Goal: Task Accomplishment & Management: Manage account settings

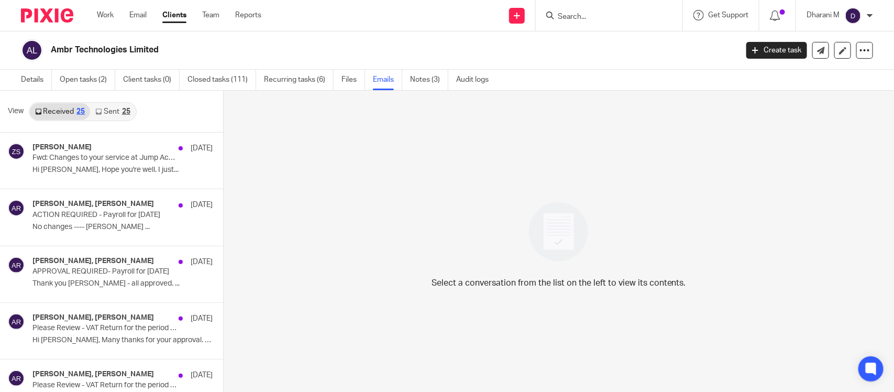
click at [619, 19] on input "Search" at bounding box center [604, 17] width 94 height 9
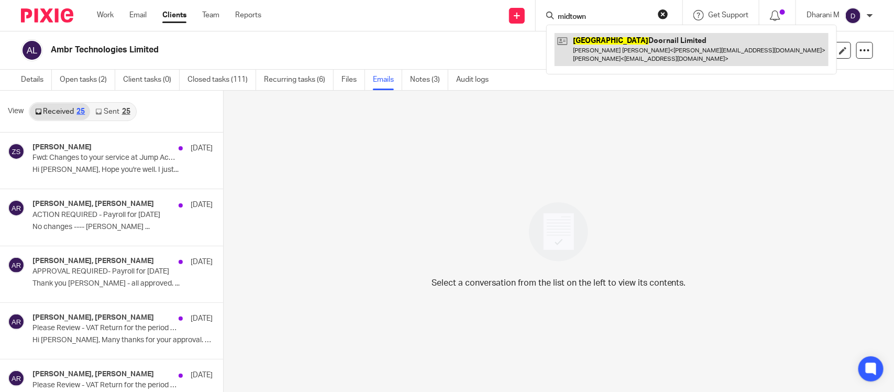
type input "midtown"
click at [634, 47] on link at bounding box center [692, 49] width 274 height 32
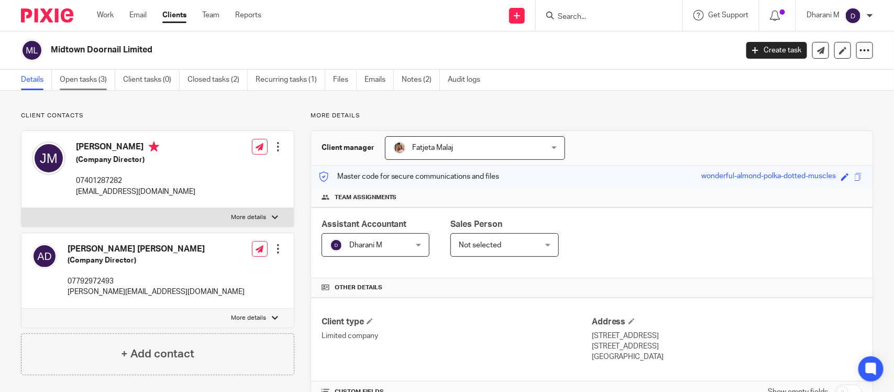
click at [85, 82] on link "Open tasks (3)" at bounding box center [88, 80] width 56 height 20
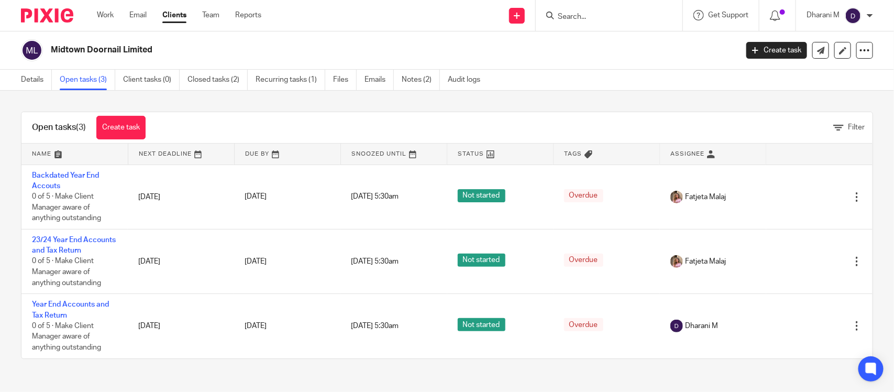
click at [599, 19] on input "Search" at bounding box center [604, 17] width 94 height 9
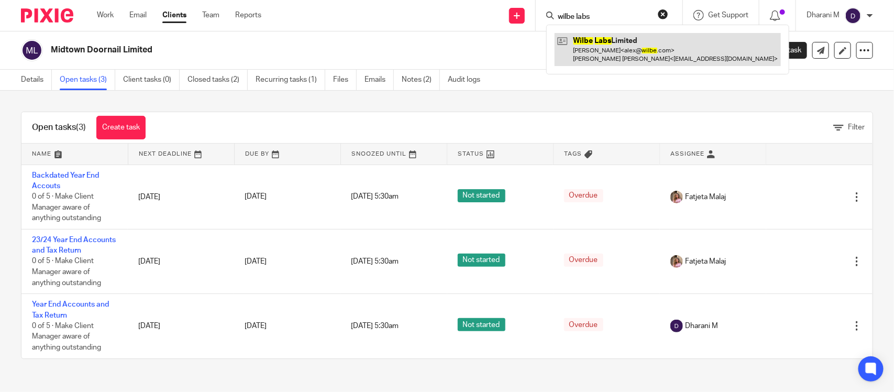
type input "wilbe labs"
click at [622, 47] on link at bounding box center [668, 49] width 226 height 32
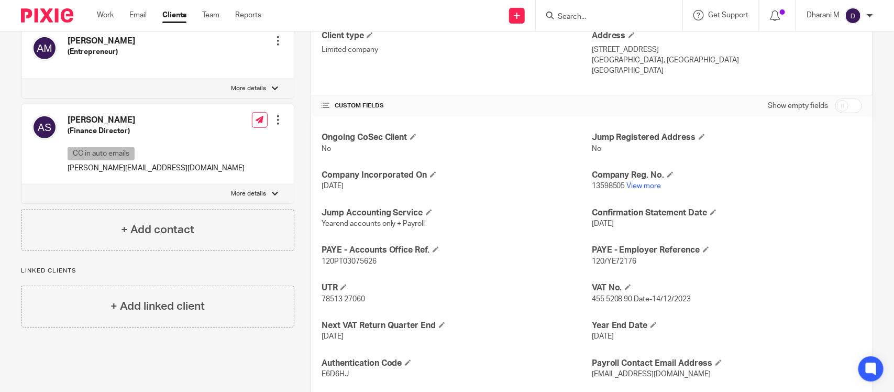
scroll to position [327, 0]
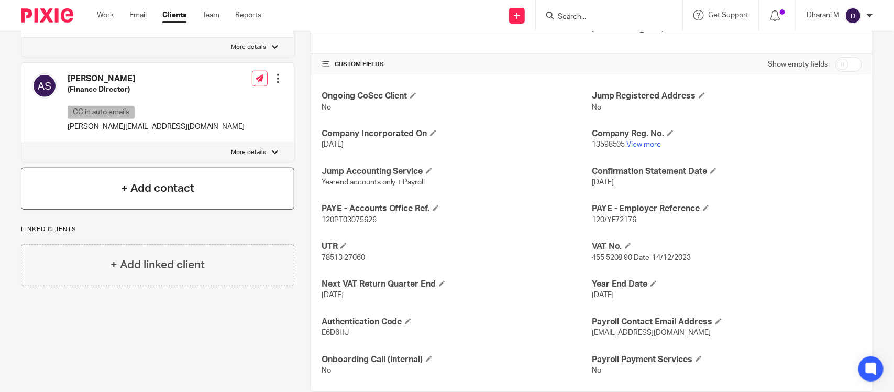
click at [249, 210] on div "+ Add contact" at bounding box center [157, 189] width 273 height 42
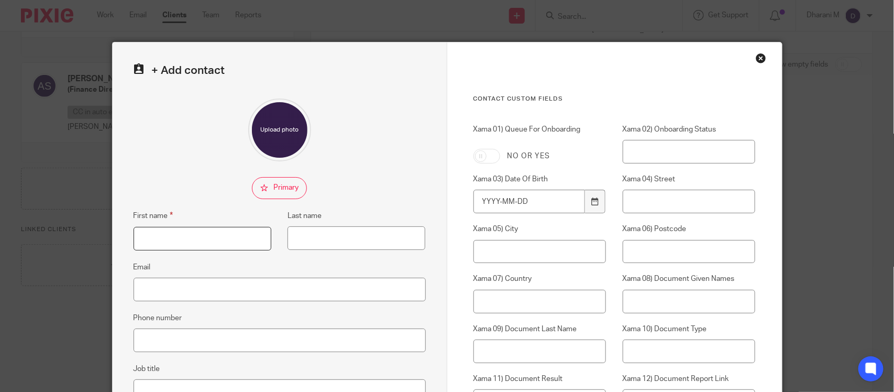
click at [224, 244] on input "First name" at bounding box center [203, 239] width 138 height 24
type input "Helen"
click at [211, 298] on input "Email" at bounding box center [280, 290] width 292 height 24
paste input "helen@wilbe.com"
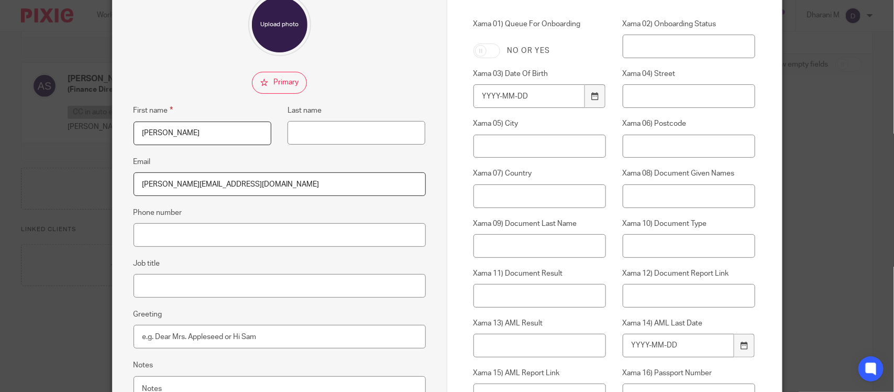
scroll to position [196, 0]
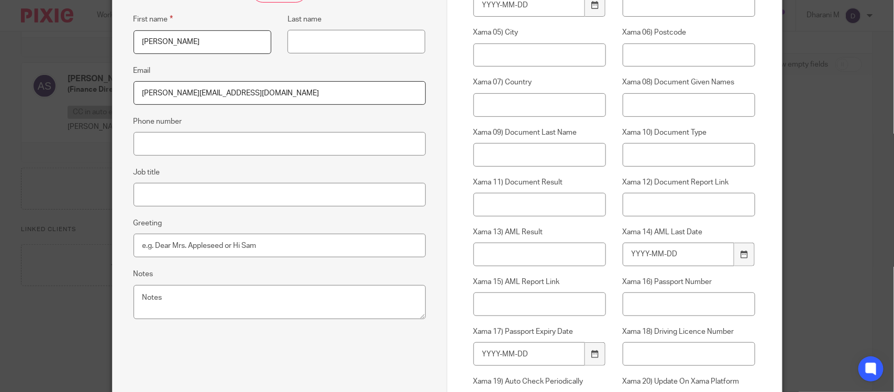
type input "helen@wilbe.com"
click at [205, 198] on input "Job title" at bounding box center [280, 195] width 292 height 24
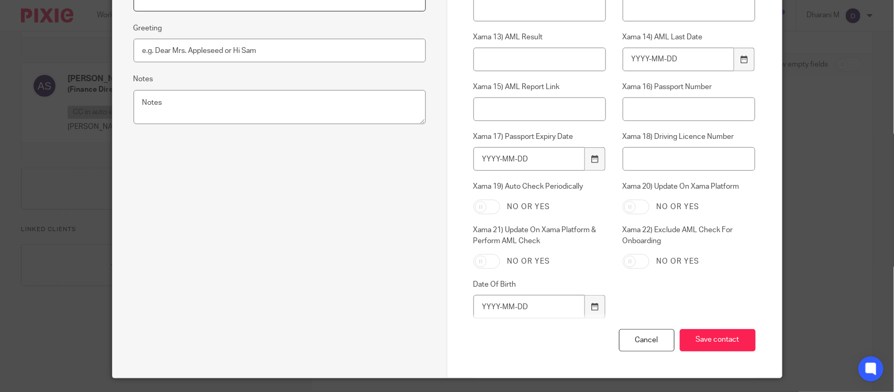
scroll to position [393, 0]
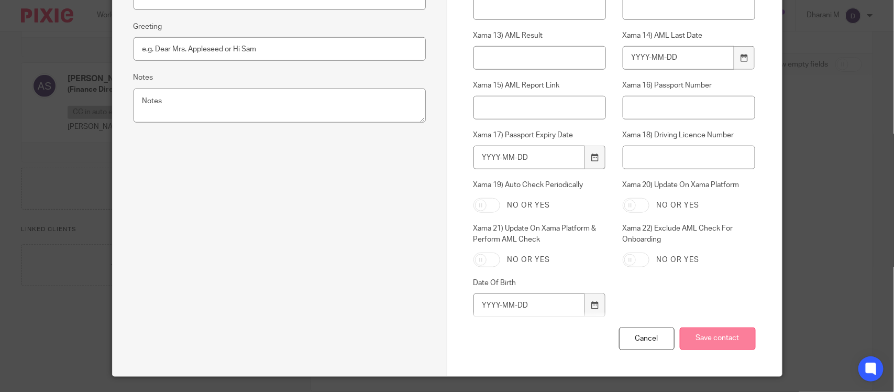
click at [695, 331] on input "Save contact" at bounding box center [718, 338] width 76 height 23
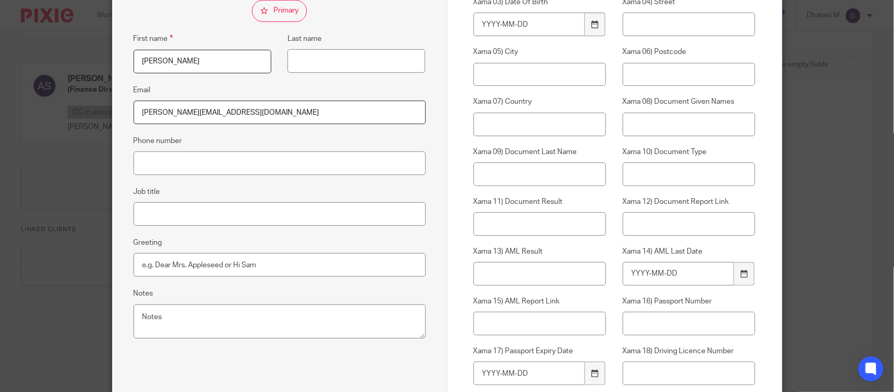
scroll to position [158, 0]
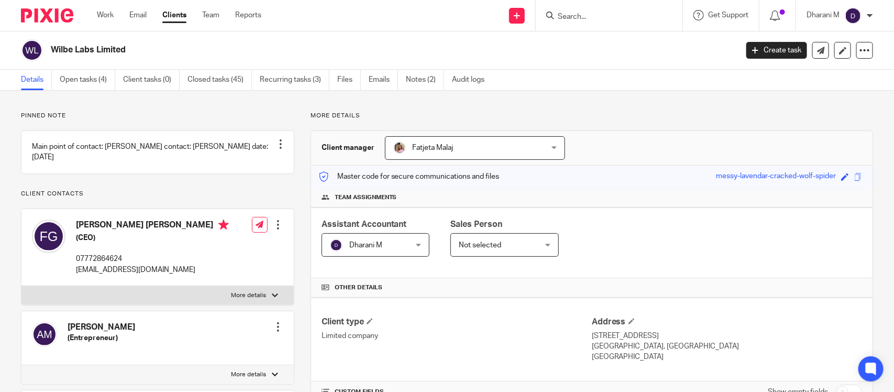
scroll to position [327, 0]
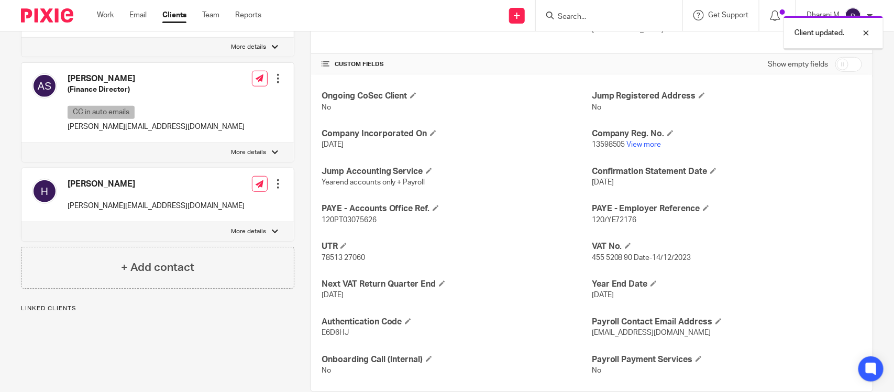
click at [278, 189] on div at bounding box center [278, 184] width 10 height 10
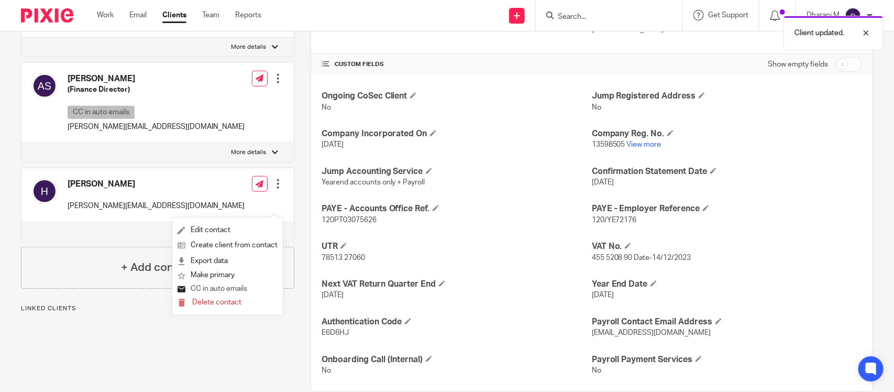
click at [236, 285] on button "CC in auto emails" at bounding box center [213, 289] width 70 height 14
click at [252, 286] on form "CC in auto emails" at bounding box center [228, 289] width 100 height 14
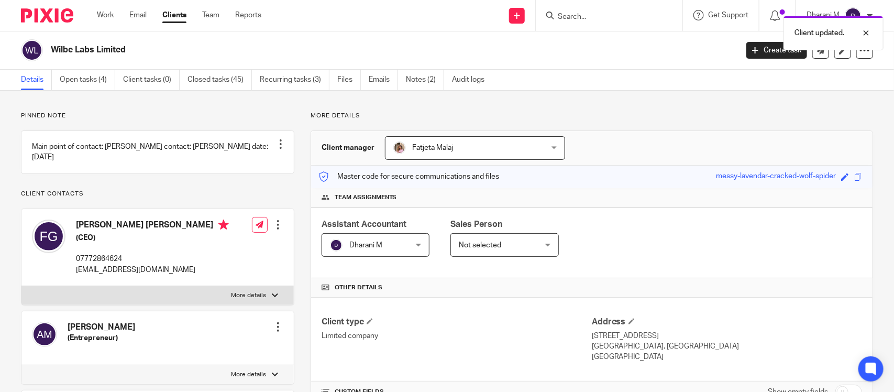
click at [609, 9] on form at bounding box center [613, 15] width 112 height 13
click at [593, 19] on div "Client updated." at bounding box center [665, 30] width 437 height 40
click at [592, 11] on div "Client updated." at bounding box center [665, 30] width 437 height 40
click at [587, 14] on div "Client updated." at bounding box center [665, 30] width 437 height 40
click at [558, 12] on div "Client updated." at bounding box center [665, 30] width 437 height 40
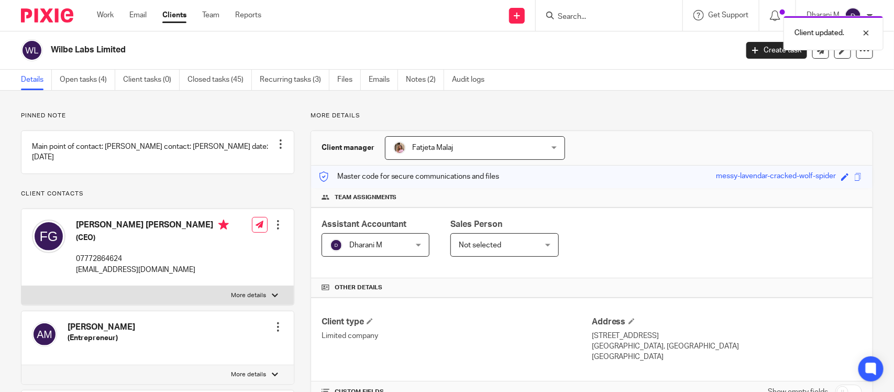
click at [566, 17] on div "Client updated." at bounding box center [665, 30] width 437 height 40
click at [578, 14] on div "Client updated." at bounding box center [665, 30] width 437 height 40
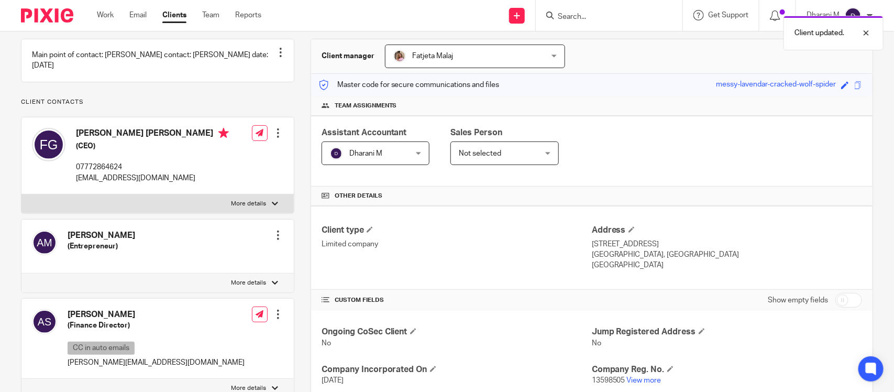
scroll to position [196, 0]
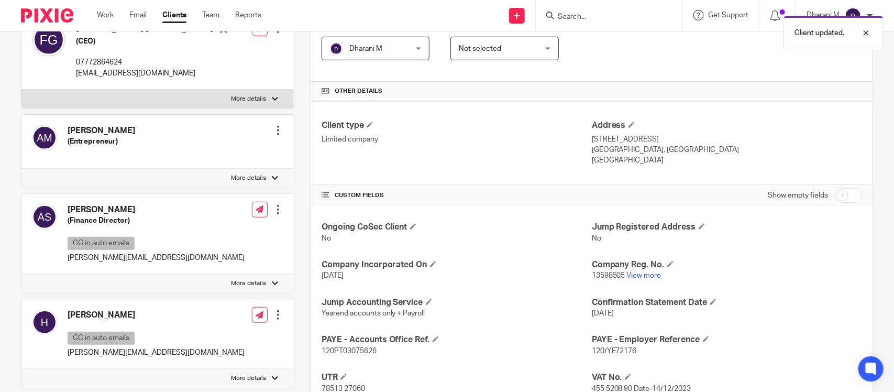
click at [595, 21] on div "Client updated." at bounding box center [665, 30] width 437 height 40
click at [580, 9] on form at bounding box center [613, 15] width 112 height 13
click at [581, 17] on input "Search" at bounding box center [604, 17] width 94 height 9
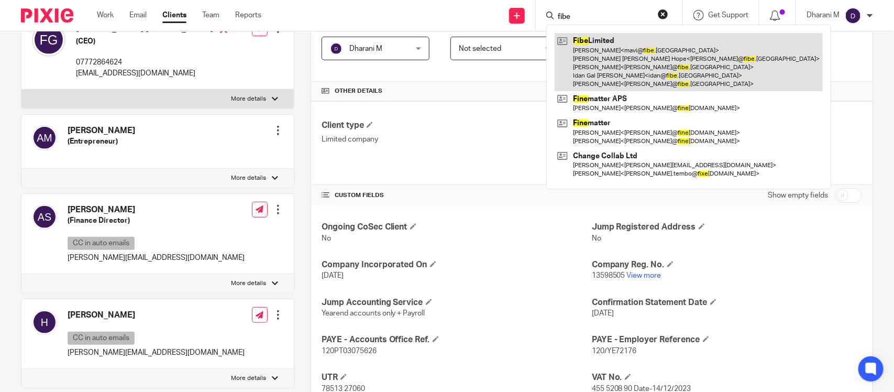
type input "fibe"
click at [596, 56] on link at bounding box center [689, 62] width 268 height 58
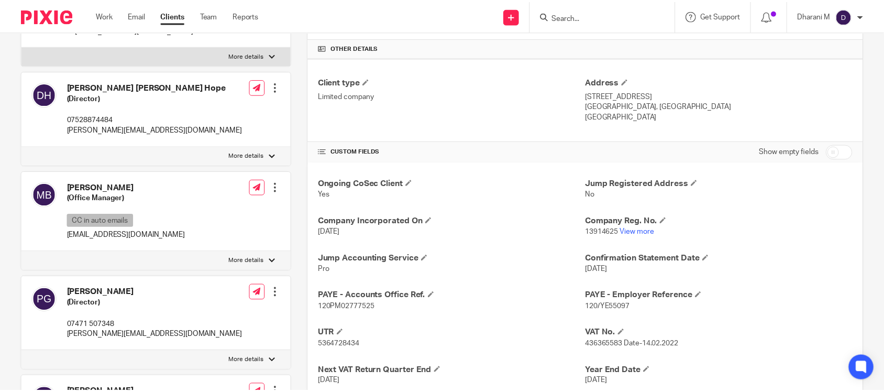
scroll to position [262, 0]
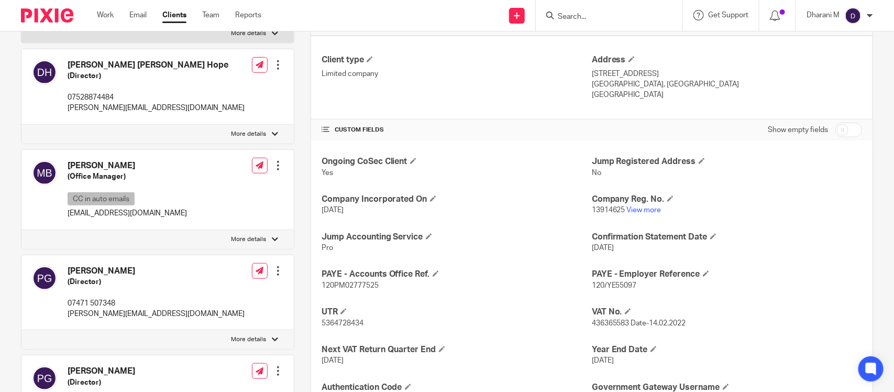
click at [274, 171] on div at bounding box center [278, 165] width 10 height 10
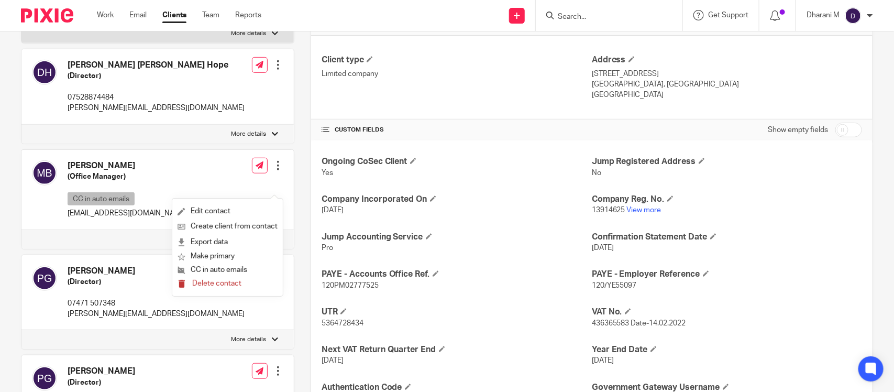
click at [226, 280] on span "Delete contact" at bounding box center [216, 283] width 49 height 7
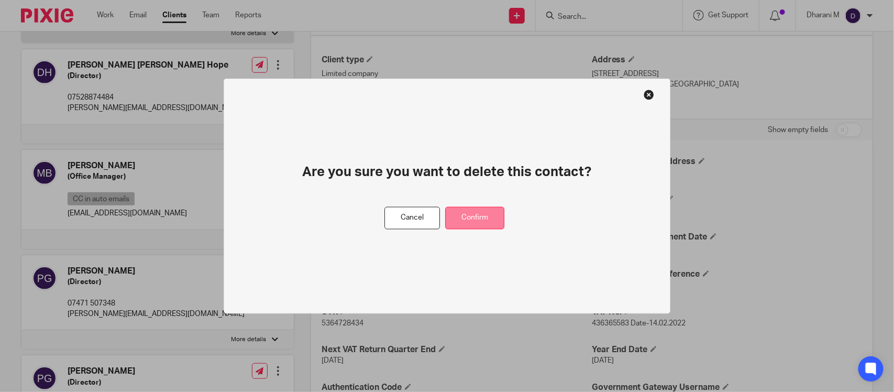
click at [476, 223] on button "Confirm" at bounding box center [474, 218] width 59 height 23
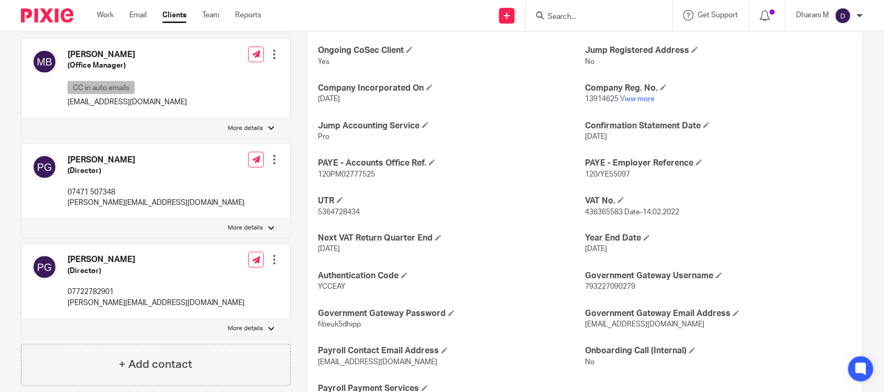
scroll to position [381, 0]
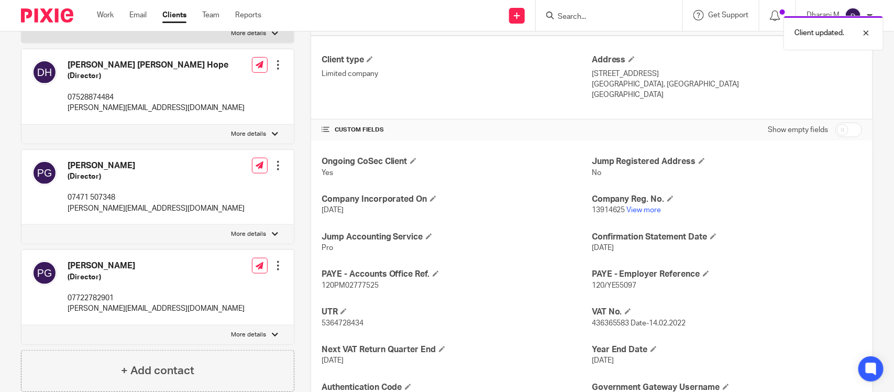
scroll to position [327, 0]
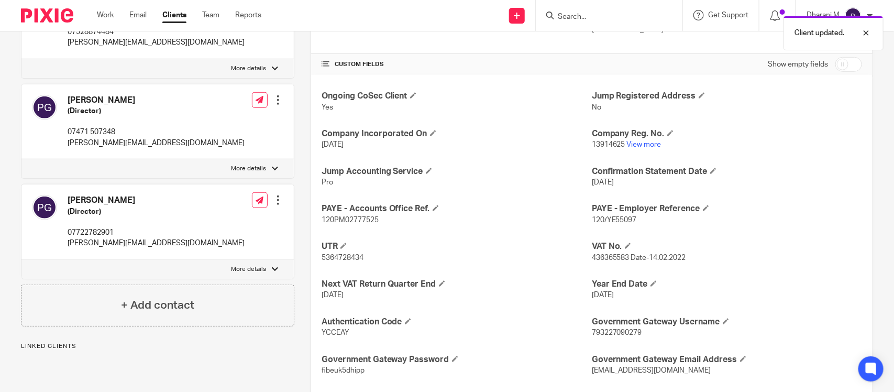
click at [274, 105] on div at bounding box center [278, 100] width 10 height 10
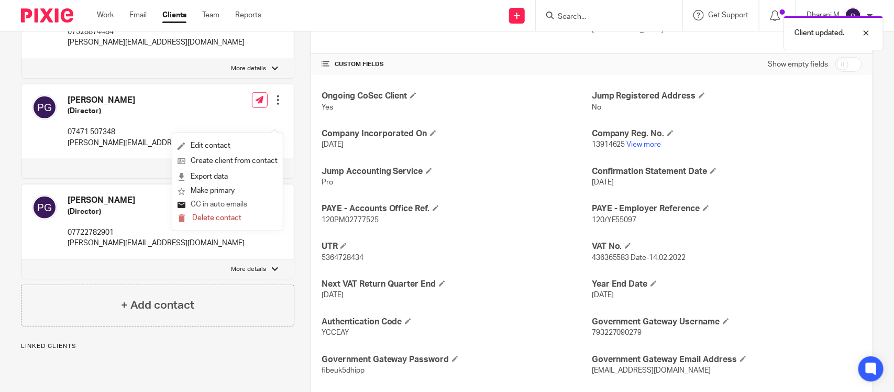
click at [244, 205] on button "CC in auto emails" at bounding box center [213, 205] width 70 height 14
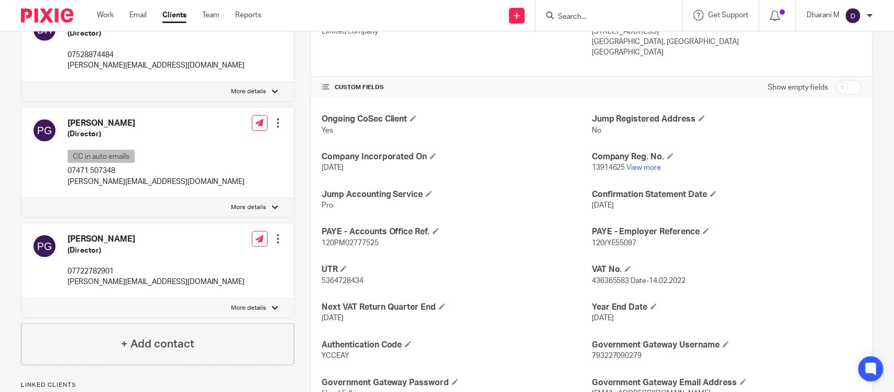
scroll to position [425, 0]
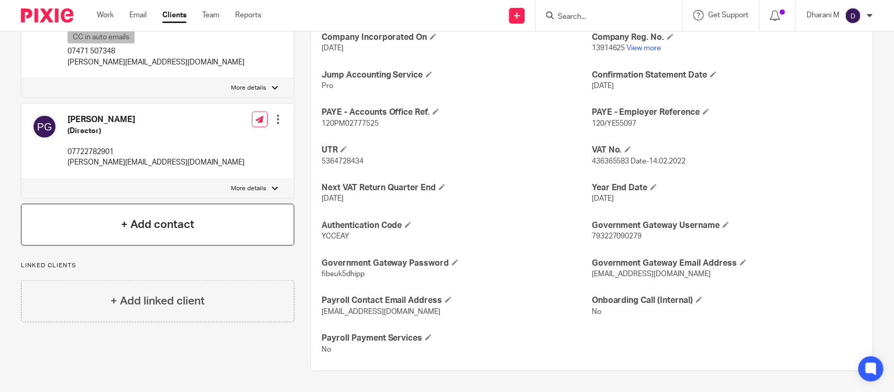
click at [229, 246] on div "+ Add contact" at bounding box center [157, 225] width 273 height 42
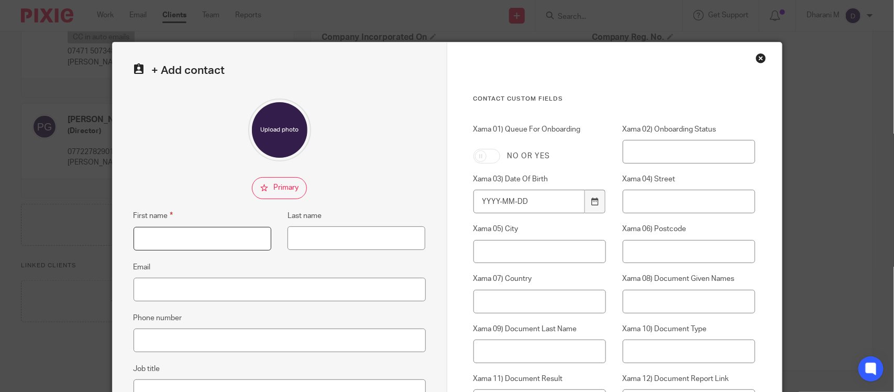
click at [214, 247] on input "First name" at bounding box center [203, 239] width 138 height 24
click at [216, 285] on input "Email" at bounding box center [280, 290] width 292 height 24
paste input "neeharika@fibe.uk"
drag, startPoint x: 170, startPoint y: 287, endPoint x: 134, endPoint y: 291, distance: 36.3
click at [135, 291] on input "neeharika@fibe.uk" at bounding box center [280, 290] width 292 height 24
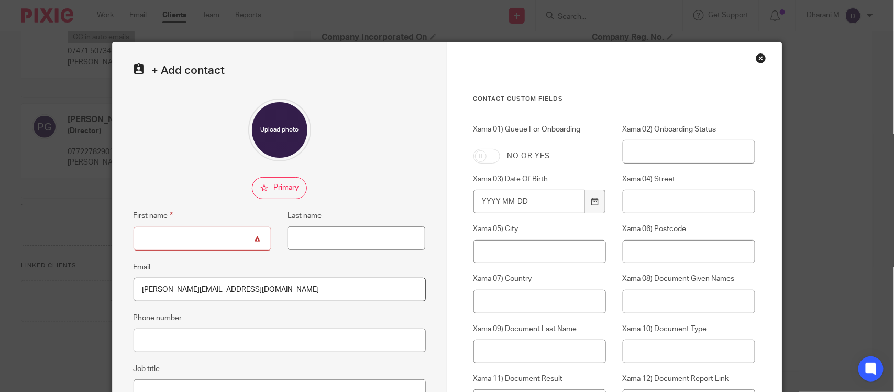
type input "neeharika@fibe.uk"
drag, startPoint x: 165, startPoint y: 225, endPoint x: 166, endPoint y: 230, distance: 5.3
click at [166, 226] on fieldset "First name" at bounding box center [194, 230] width 155 height 41
click at [166, 236] on input "First name" at bounding box center [203, 239] width 138 height 24
paste input "neeharika"
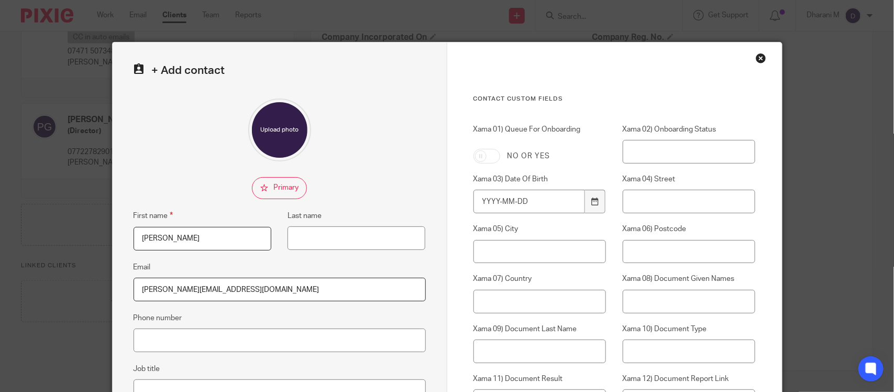
drag, startPoint x: 140, startPoint y: 238, endPoint x: 134, endPoint y: 239, distance: 5.8
click at [138, 237] on input "neeharika" at bounding box center [203, 239] width 138 height 24
type input "Neeharika"
click at [232, 287] on input "neeharika@fibe.uk" at bounding box center [280, 290] width 292 height 24
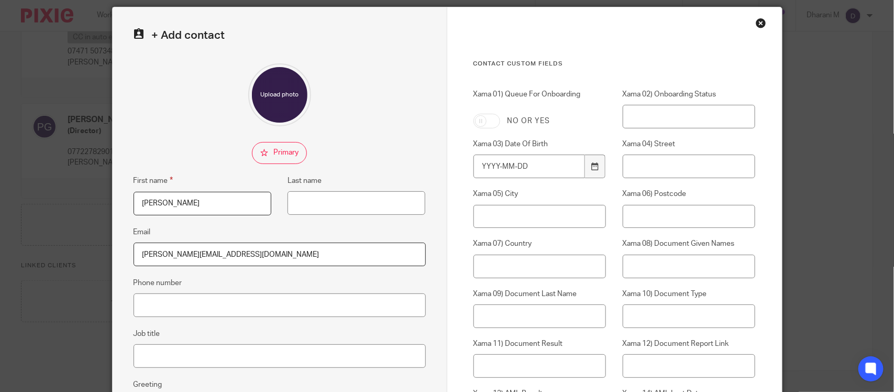
scroll to position [65, 0]
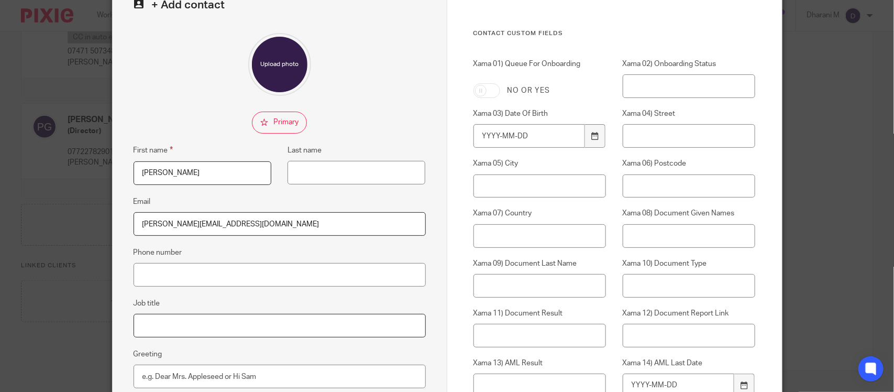
click at [222, 331] on input "Job title" at bounding box center [280, 326] width 292 height 24
paste input "Legal Specialist and Founder-Associate Coordinator"
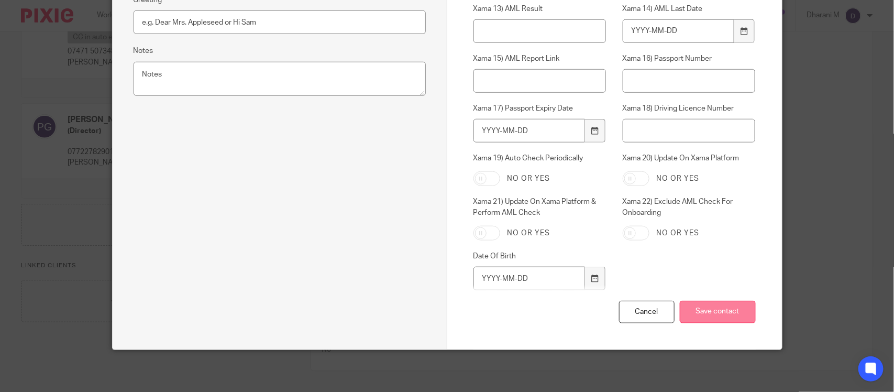
type input "Legal Specialist and Founder-Associate Coordinator"
click at [710, 312] on input "Save contact" at bounding box center [718, 312] width 76 height 23
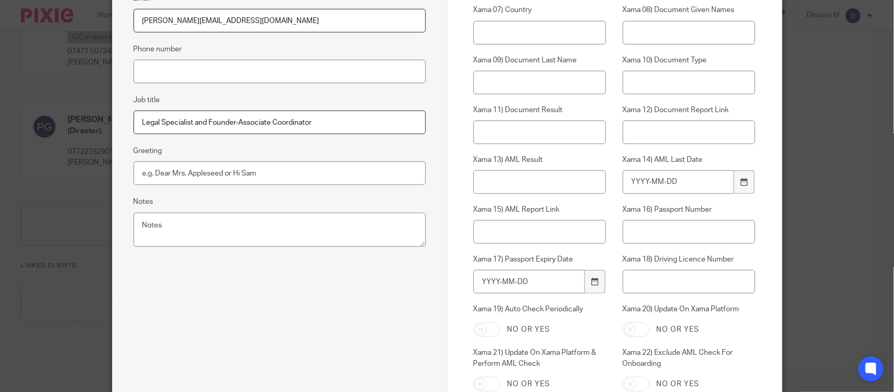
scroll to position [158, 0]
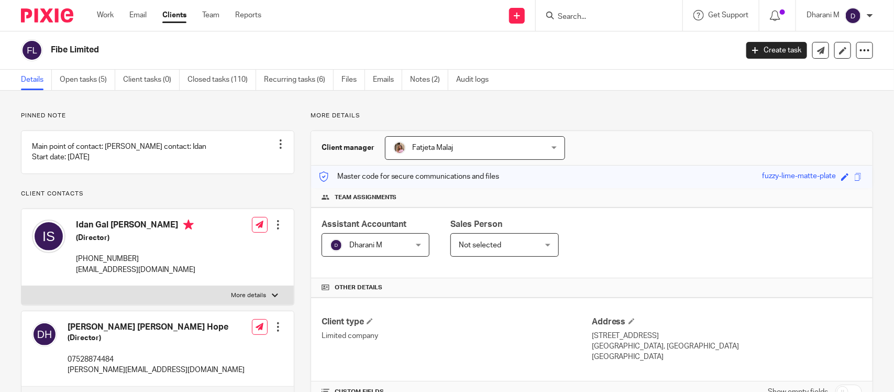
scroll to position [327, 0]
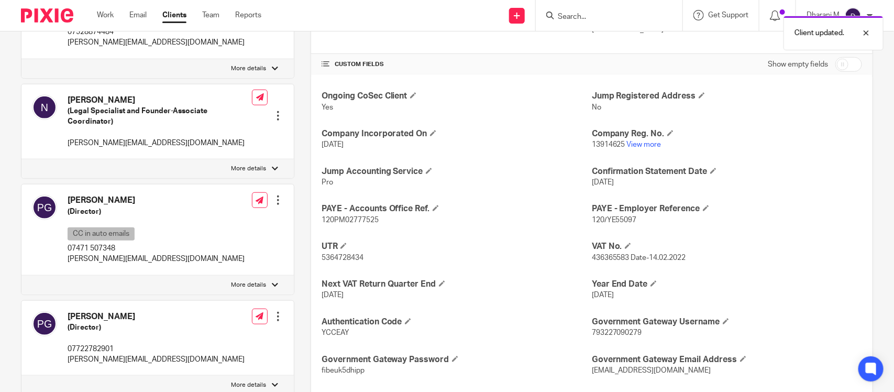
click at [273, 121] on div at bounding box center [278, 116] width 10 height 10
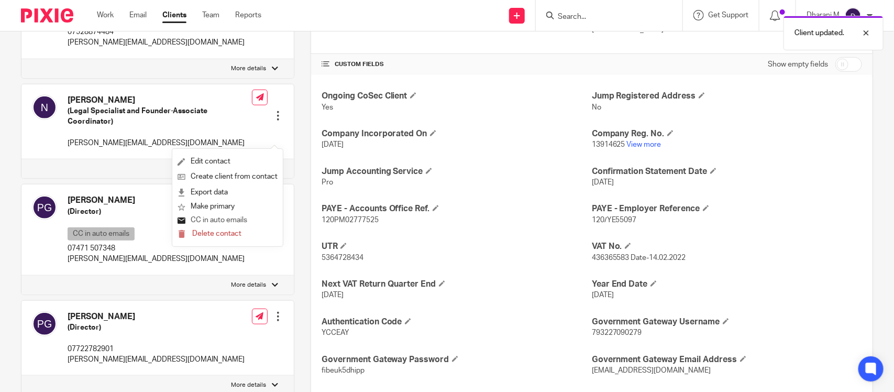
click at [233, 215] on button "CC in auto emails" at bounding box center [213, 221] width 70 height 14
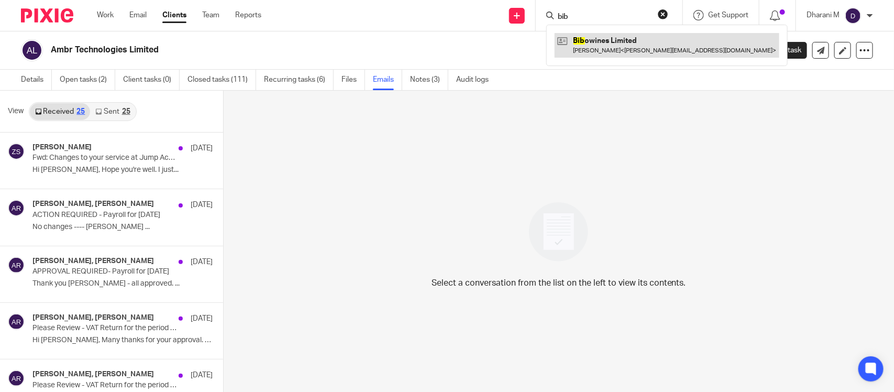
type input "bib"
click at [603, 56] on link at bounding box center [667, 45] width 225 height 24
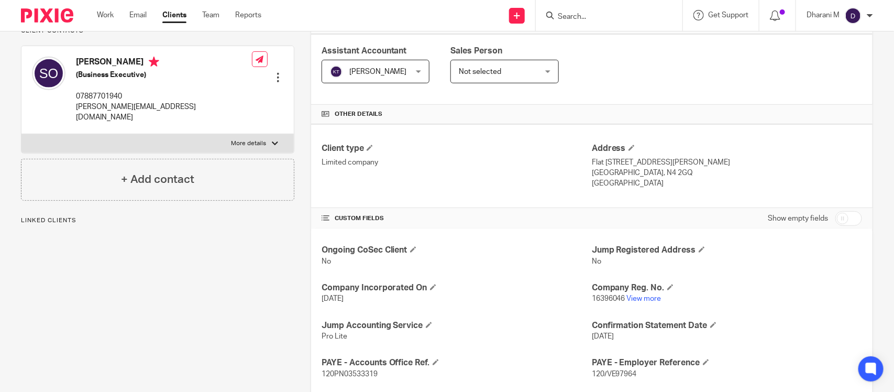
scroll to position [196, 0]
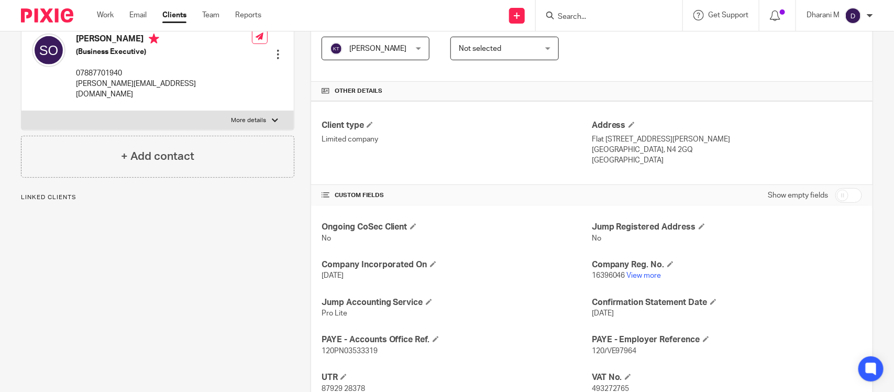
click at [643, 213] on div "Ongoing CoSec Client No Jump Registered Address No Company Incorporated On [DAT…" at bounding box center [592, 364] width 562 height 316
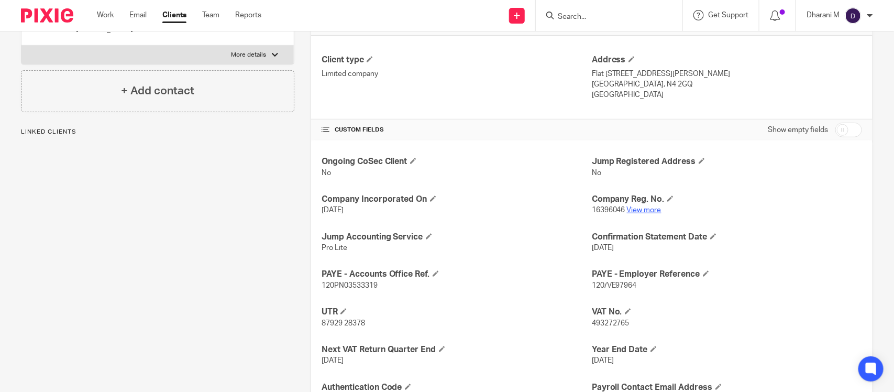
click at [641, 213] on link "View more" at bounding box center [644, 209] width 35 height 7
